Goal: Find specific page/section: Find specific page/section

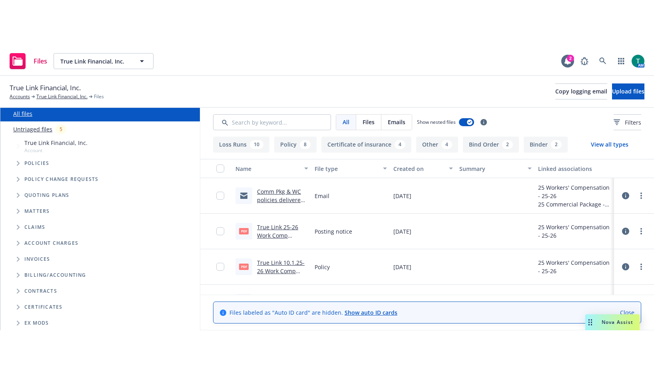
scroll to position [40, 0]
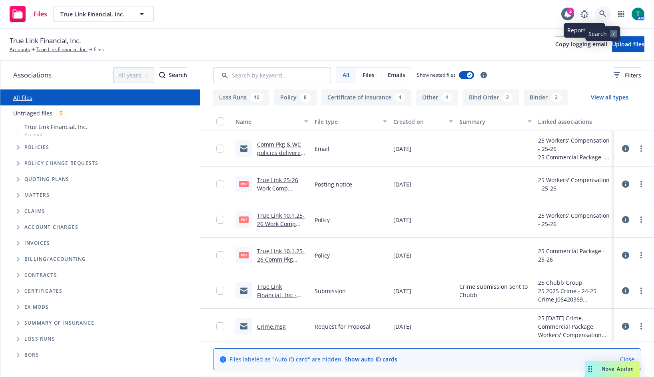
click at [605, 13] on icon at bounding box center [602, 13] width 7 height 7
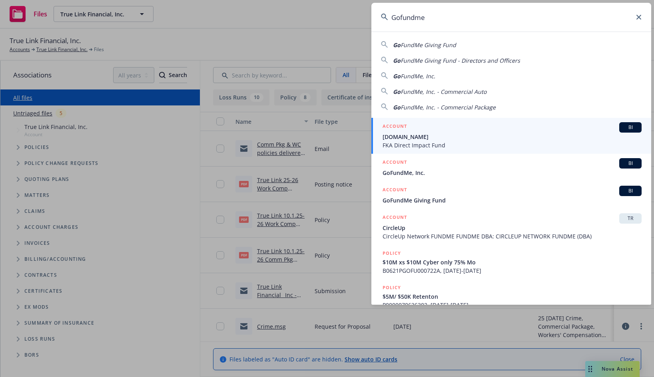
type input "Gofundme"
click at [626, 131] on span "BI" at bounding box center [630, 127] width 16 height 7
